Goal: Information Seeking & Learning: Learn about a topic

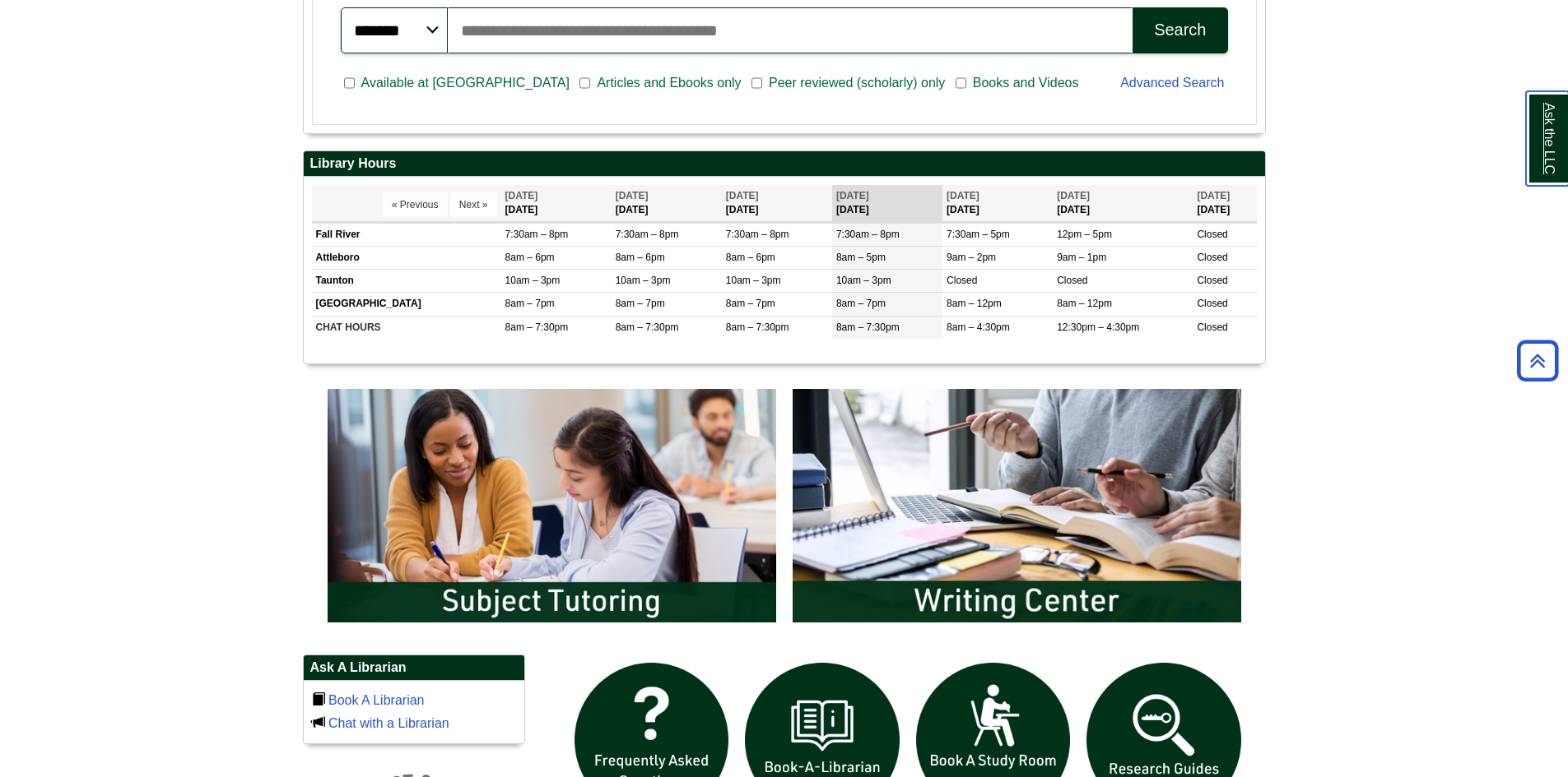
scroll to position [576, 0]
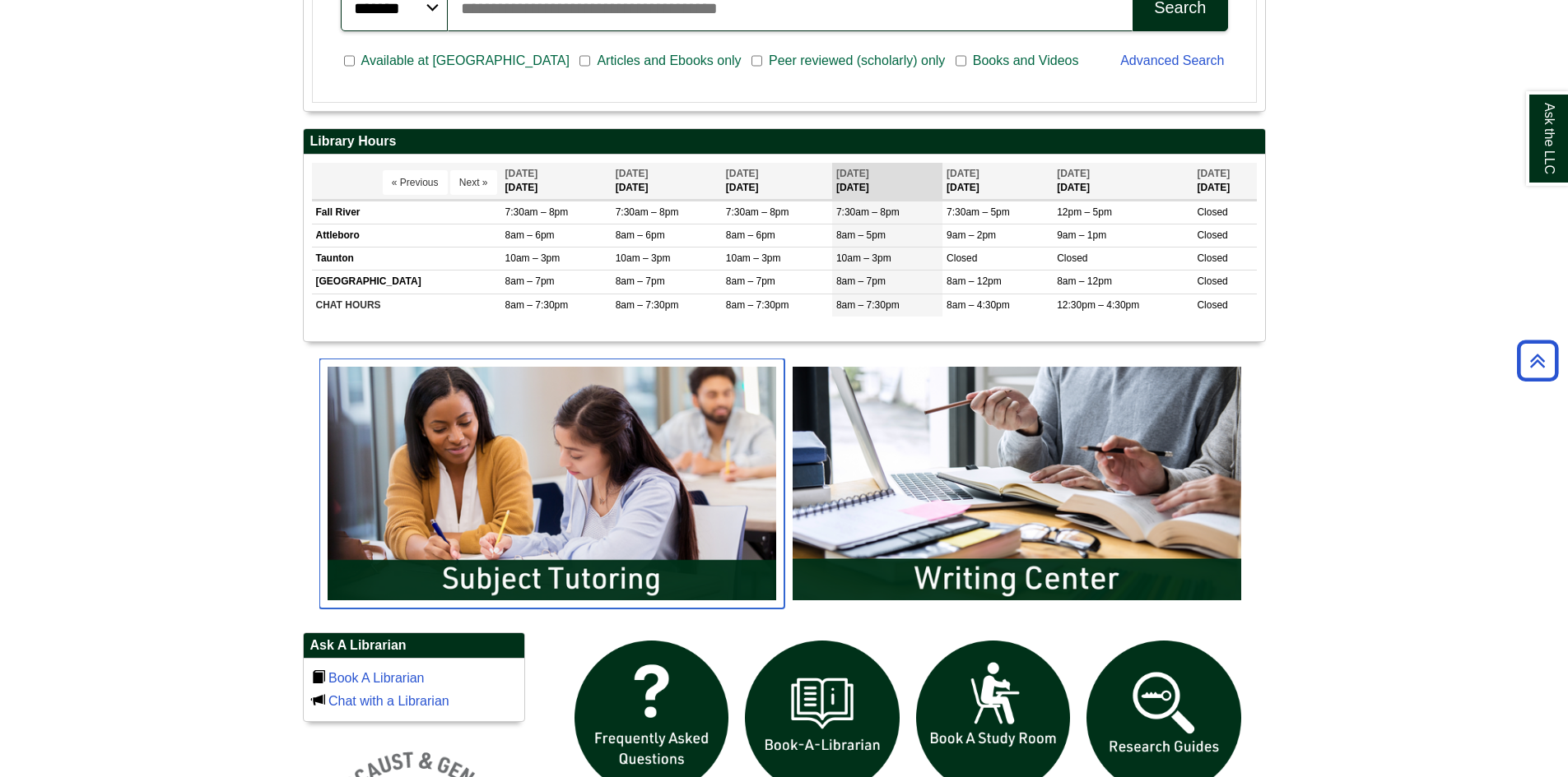
click at [653, 453] on img "slideshow" at bounding box center [551, 483] width 465 height 250
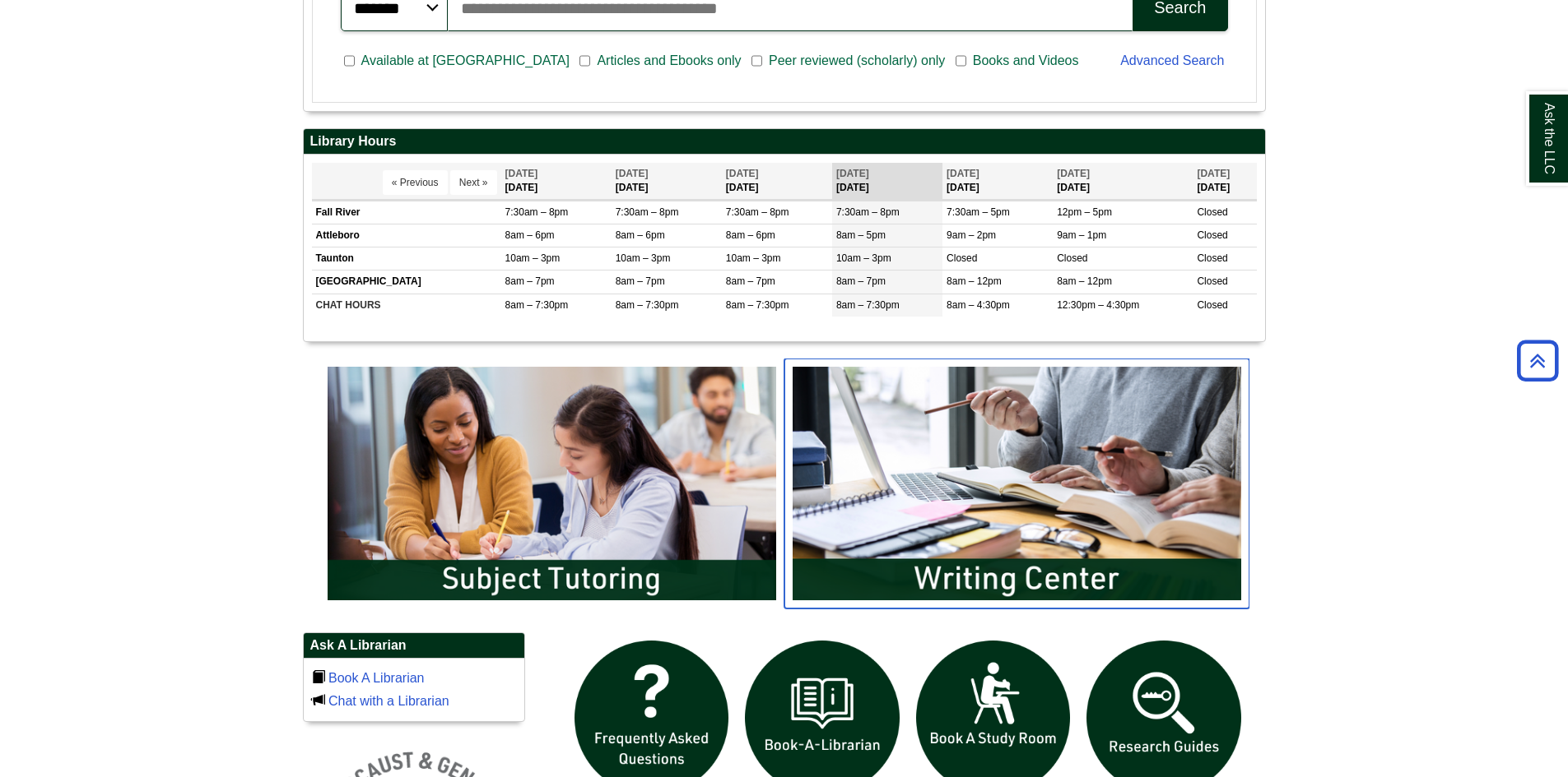
click at [992, 460] on img "slideshow" at bounding box center [1017, 483] width 465 height 250
click at [1399, 276] on body "Skip to Main Content Toggle navigation Home Access Services Access Services Pol…" at bounding box center [784, 475] width 1568 height 2103
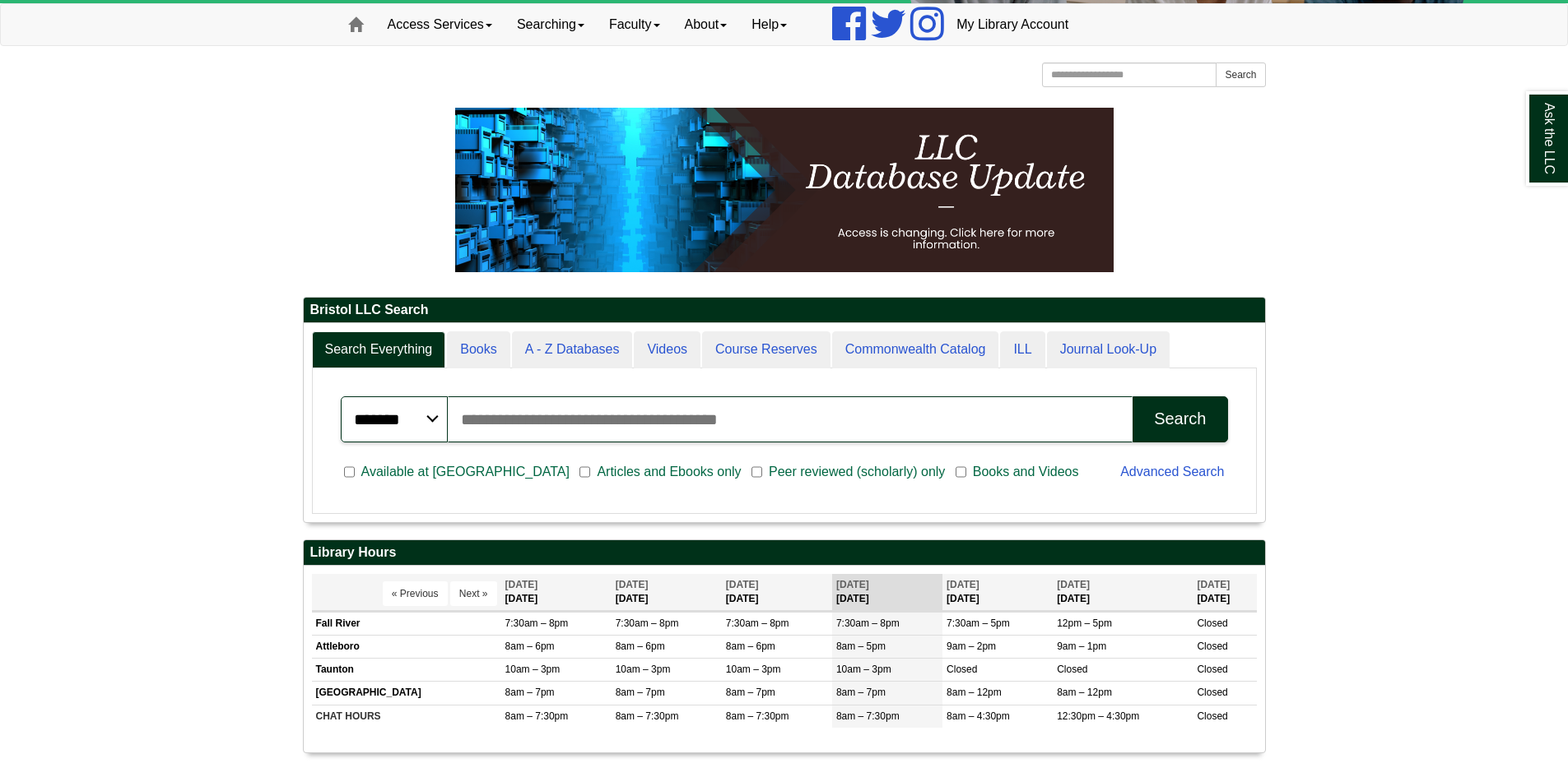
scroll to position [198, 961]
drag, startPoint x: 486, startPoint y: 419, endPoint x: 491, endPoint y: 410, distance: 10.3
click at [492, 411] on input "Search articles, books, journals & more" at bounding box center [790, 419] width 685 height 46
click at [660, 416] on input "Search articles, books, journals & more" at bounding box center [790, 419] width 685 height 46
type input "**********"
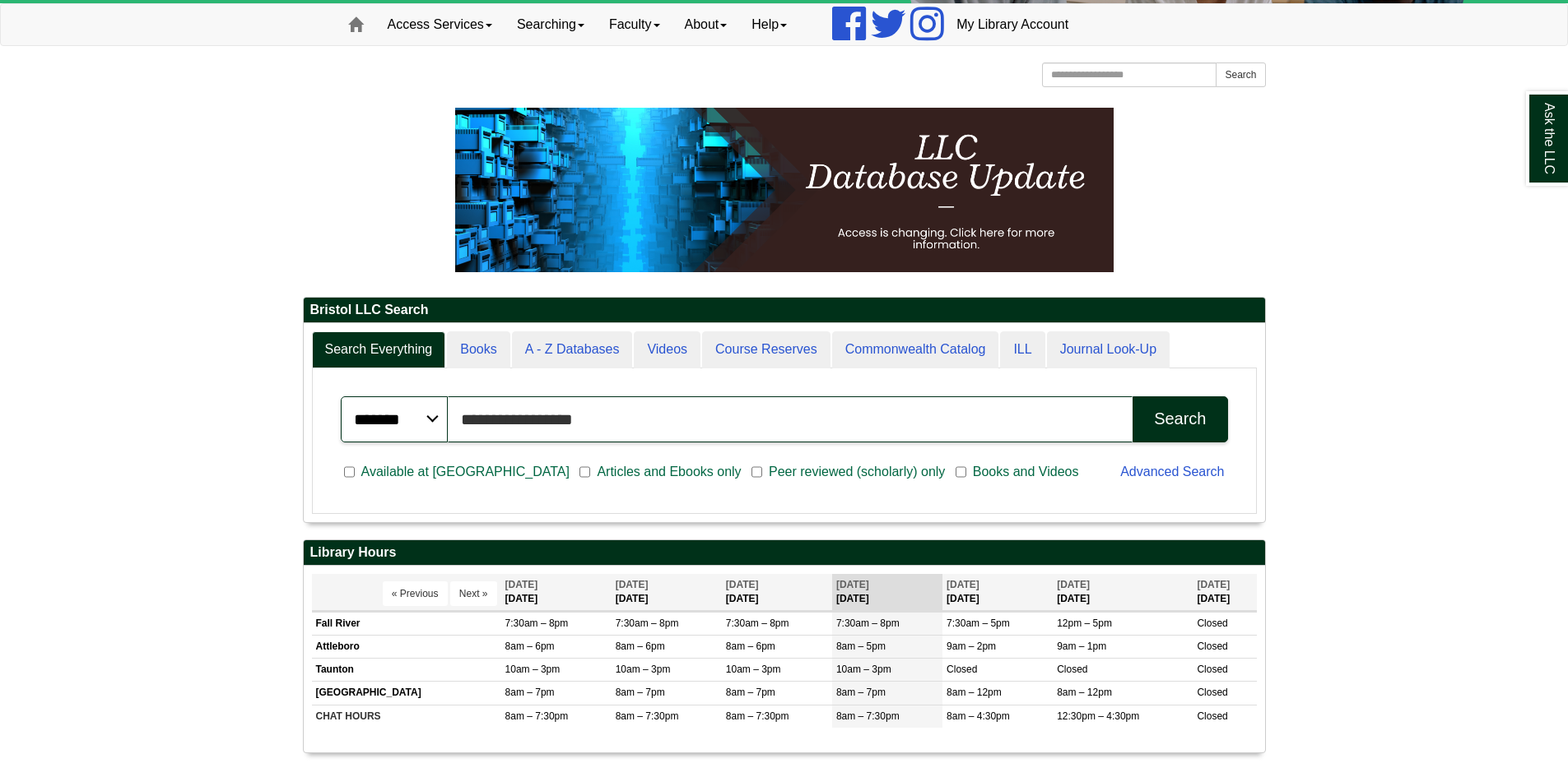
click at [1133, 397] on button "Search" at bounding box center [1180, 419] width 95 height 46
click at [329, 381] on div "**********" at bounding box center [784, 441] width 927 height 129
drag, startPoint x: 576, startPoint y: 427, endPoint x: 364, endPoint y: 397, distance: 214.1
click at [364, 397] on div "**********" at bounding box center [784, 419] width 887 height 46
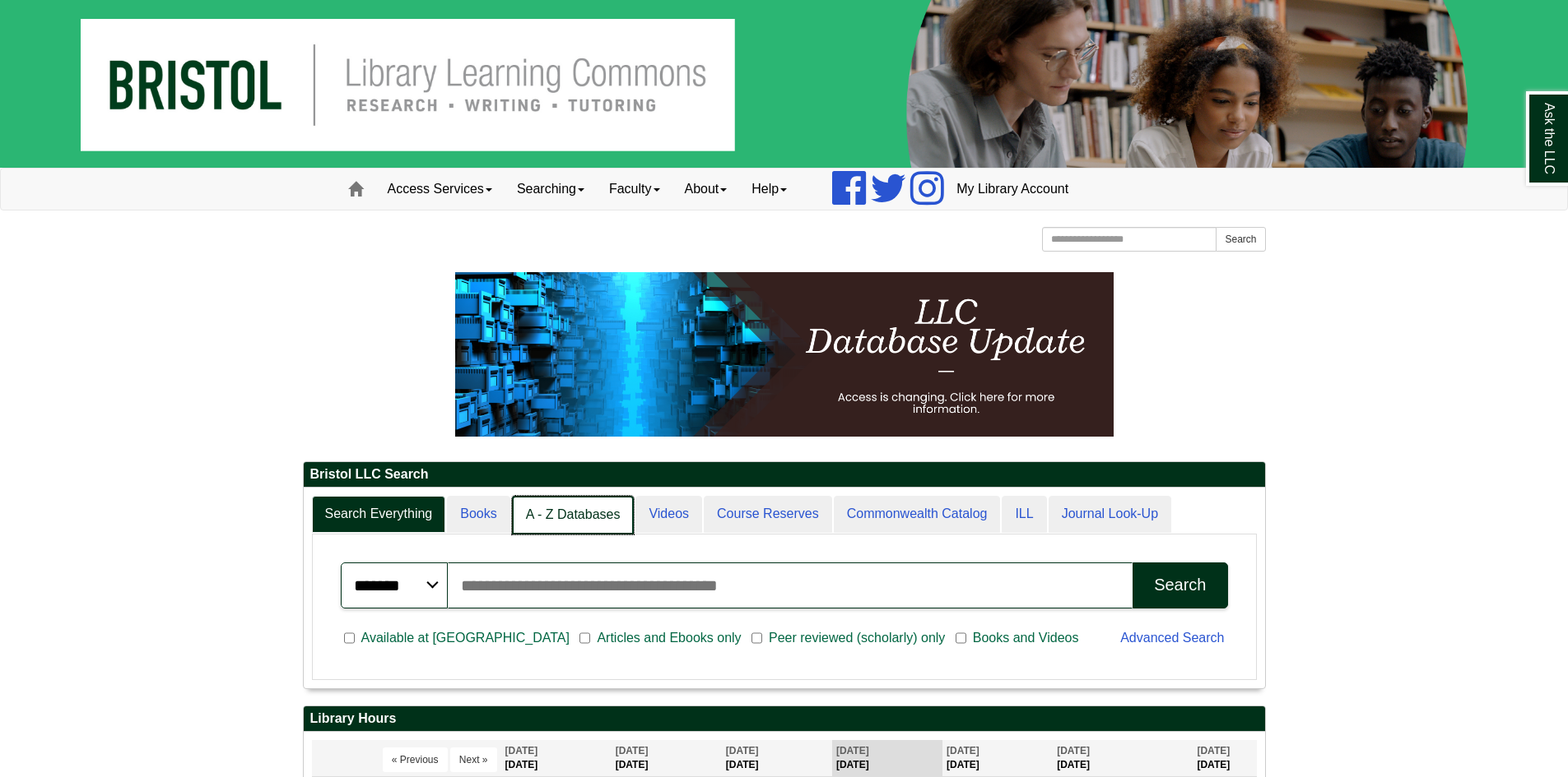
scroll to position [8, 8]
click at [540, 523] on link "A - Z Databases" at bounding box center [573, 516] width 123 height 39
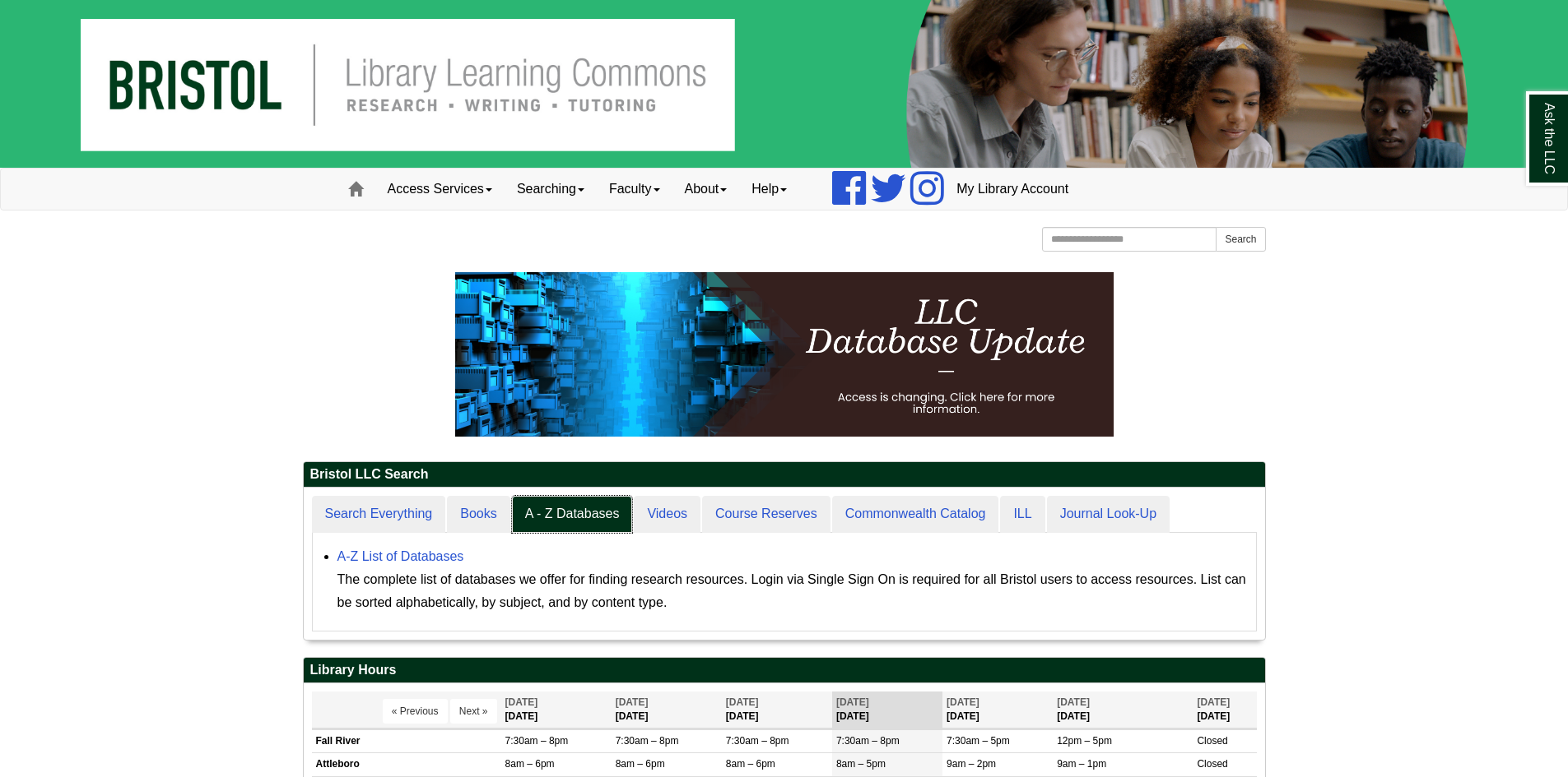
scroll to position [152, 961]
click at [430, 550] on link "A-Z List of Databases" at bounding box center [400, 556] width 127 height 14
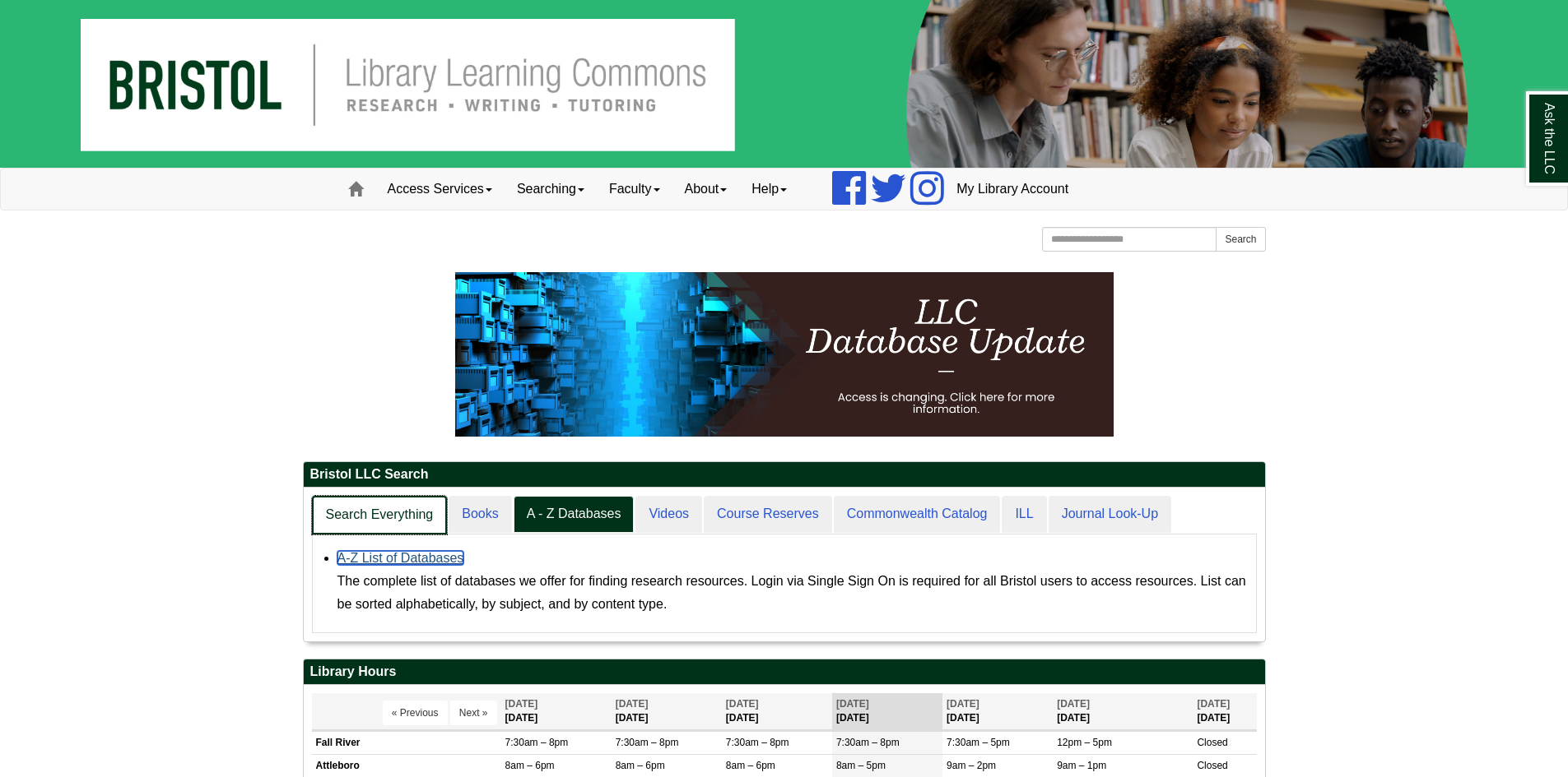
scroll to position [154, 961]
click at [419, 500] on link "Search Everything" at bounding box center [380, 516] width 136 height 39
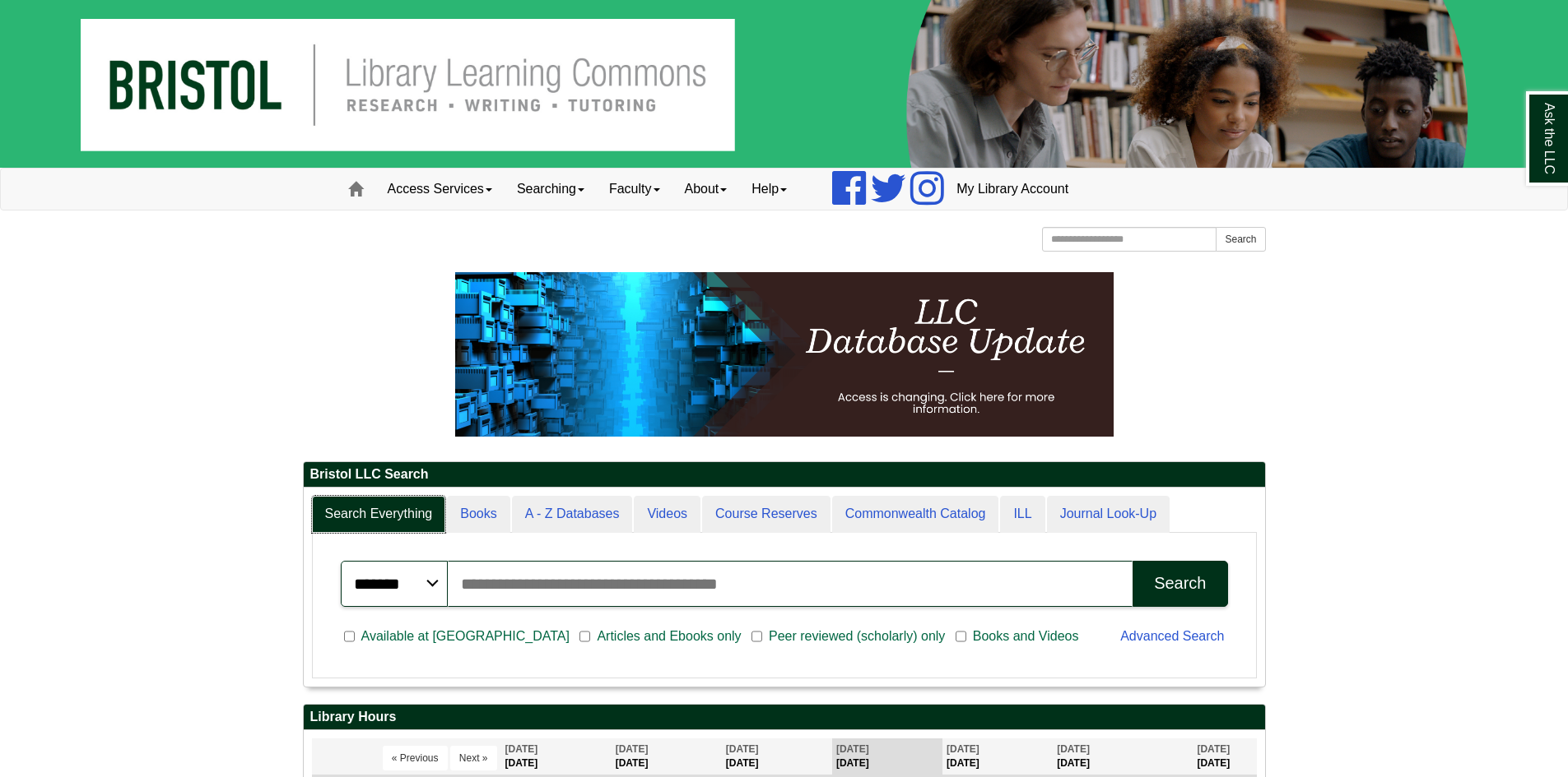
scroll to position [198, 961]
click at [762, 595] on input "Search articles, books, journals & more" at bounding box center [790, 584] width 685 height 46
type input "**********"
click at [1143, 581] on button "Search" at bounding box center [1180, 584] width 95 height 46
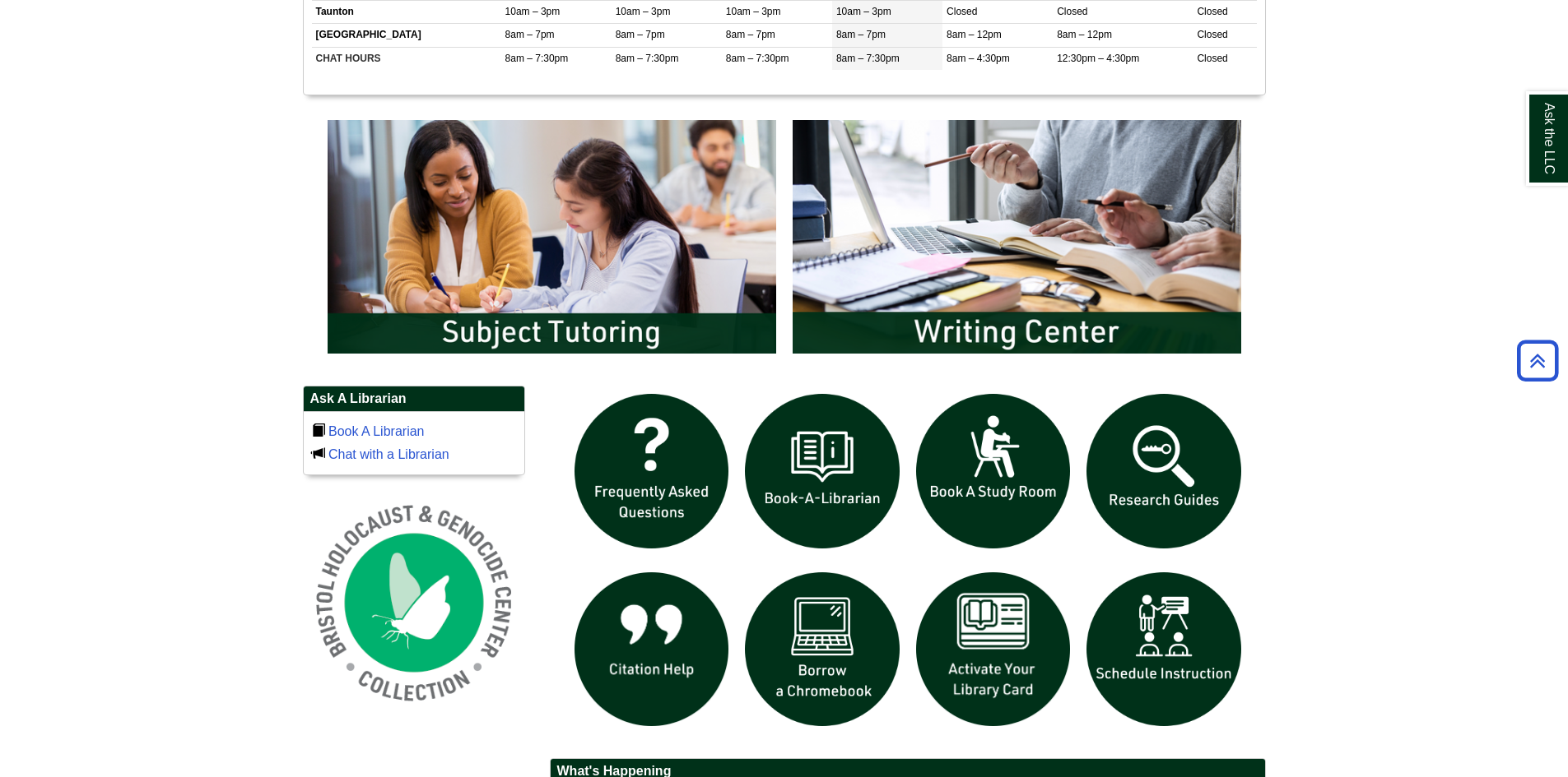
scroll to position [905, 0]
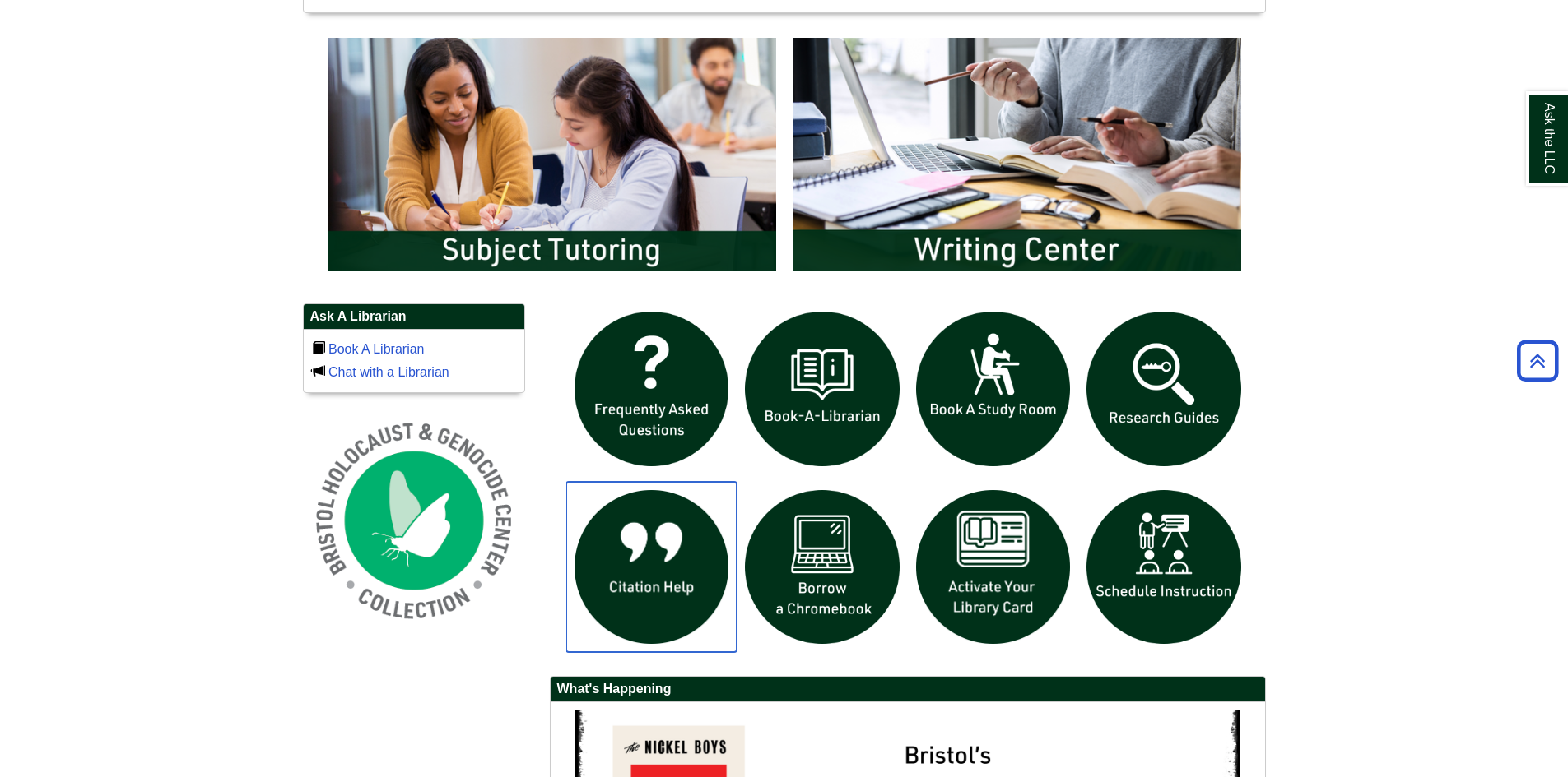
click at [625, 575] on img "slideshow" at bounding box center [652, 568] width 171 height 171
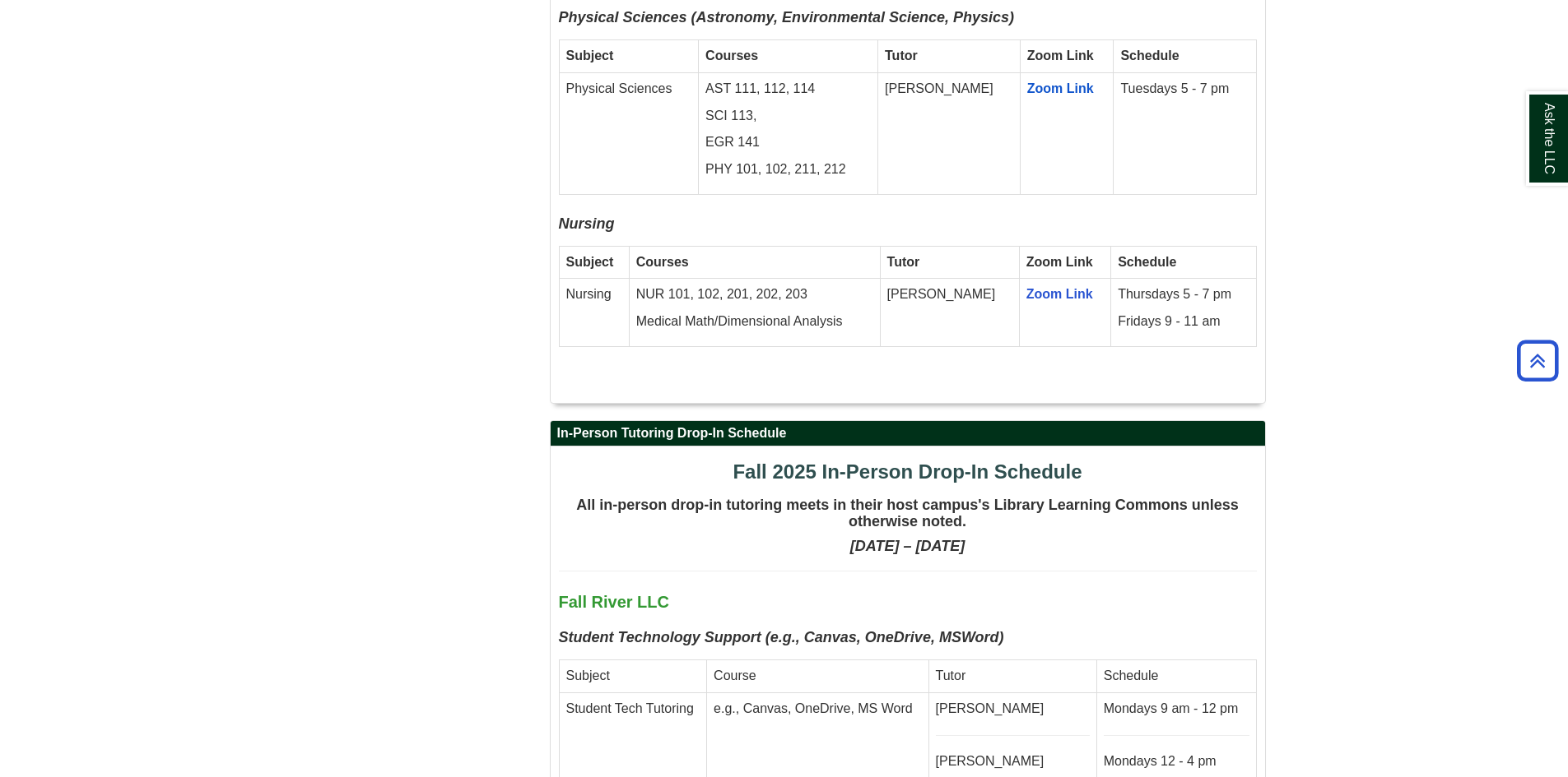
scroll to position [3537, 0]
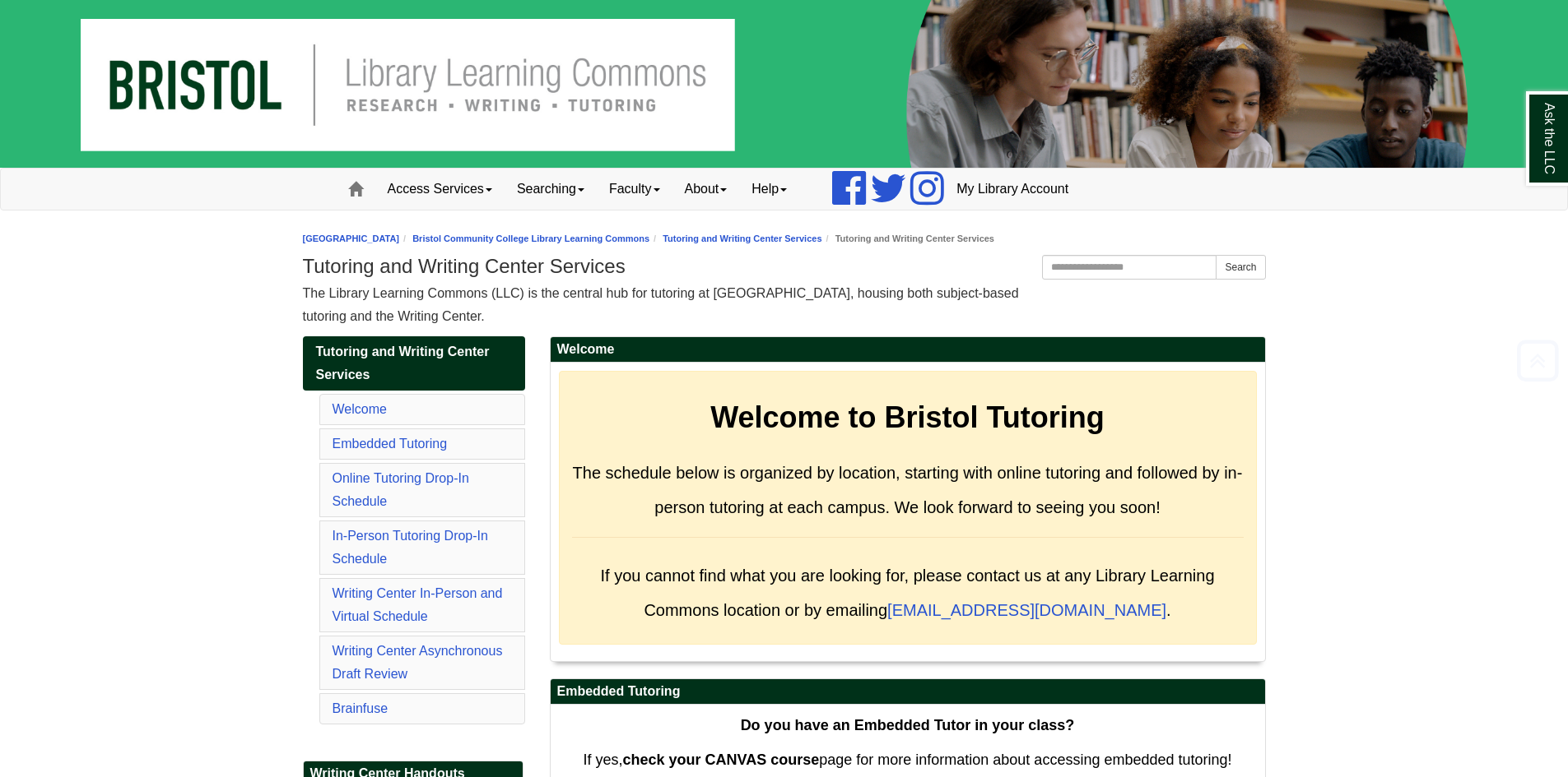
scroll to position [8095, 0]
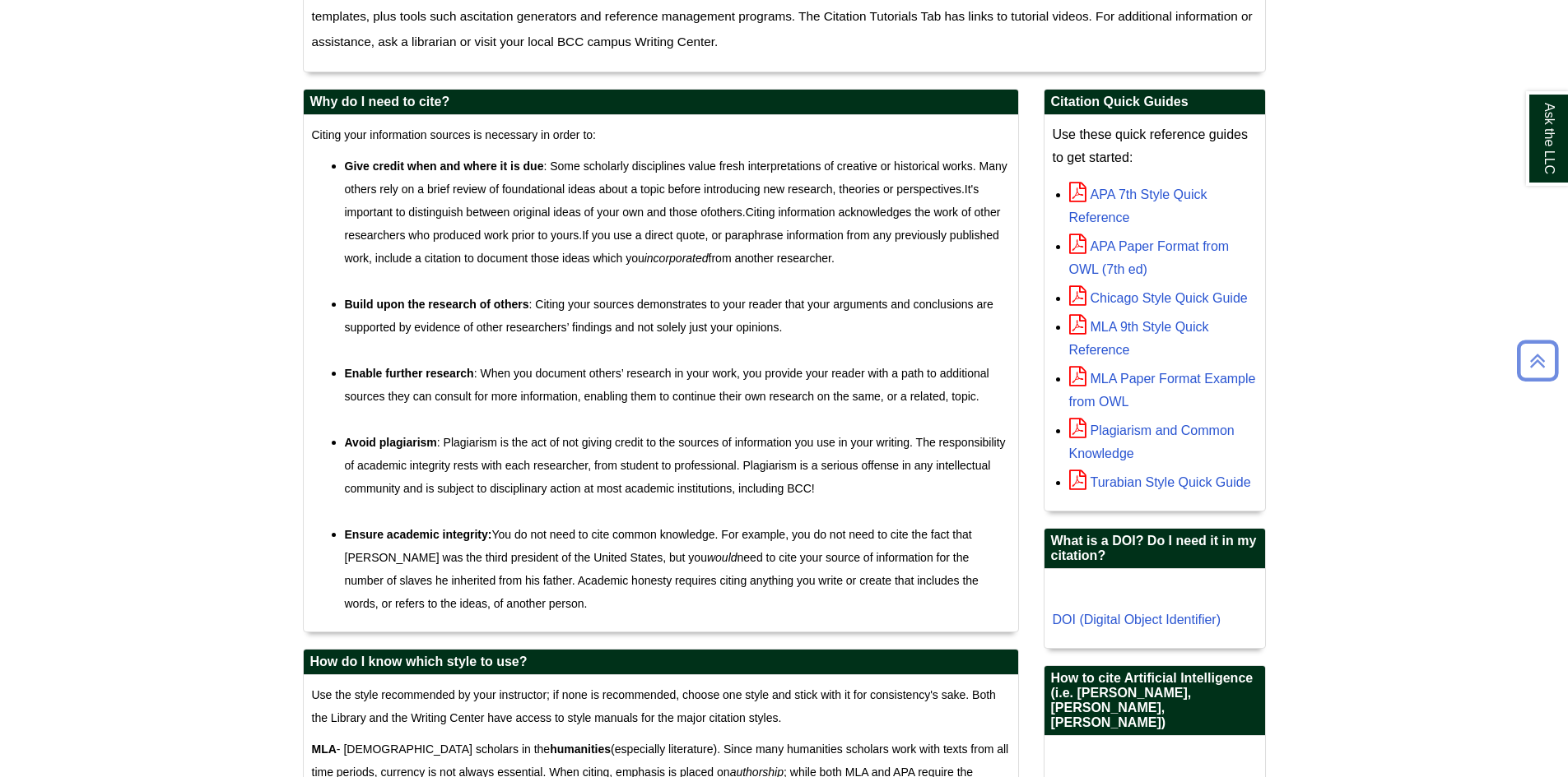
scroll to position [740, 0]
